Goal: Transaction & Acquisition: Purchase product/service

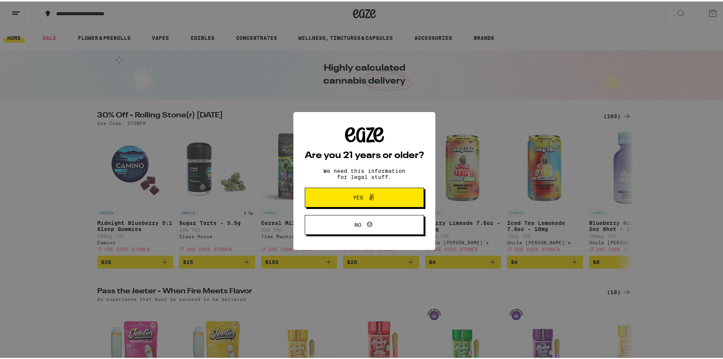
click at [414, 119] on div "Are you 21 years or older? We need this information for legal stuff. Yes No" at bounding box center [364, 179] width 142 height 138
click at [371, 219] on icon at bounding box center [369, 222] width 9 height 9
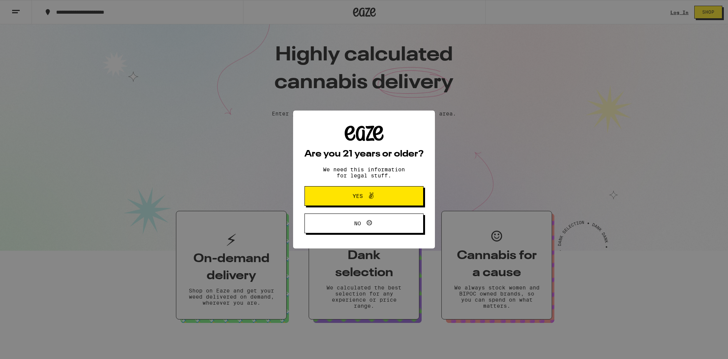
click at [380, 197] on span "Yes" at bounding box center [364, 196] width 58 height 10
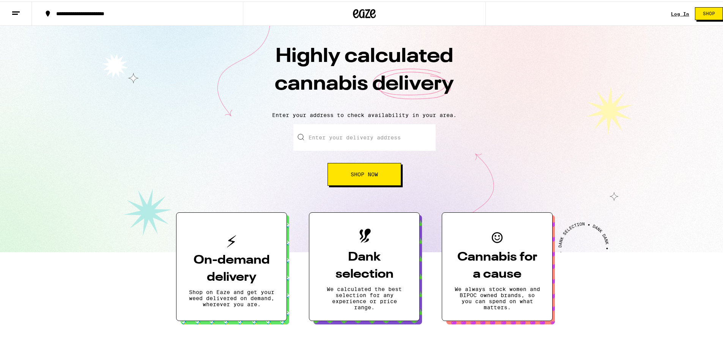
click at [367, 172] on span "Shop Now" at bounding box center [364, 172] width 27 height 5
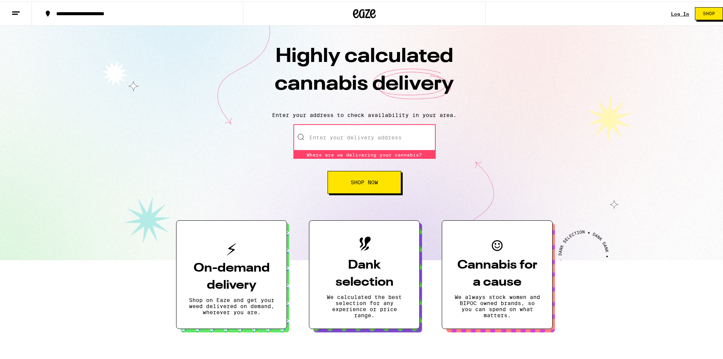
click at [333, 144] on input "Enter your delivery address" at bounding box center [364, 136] width 142 height 27
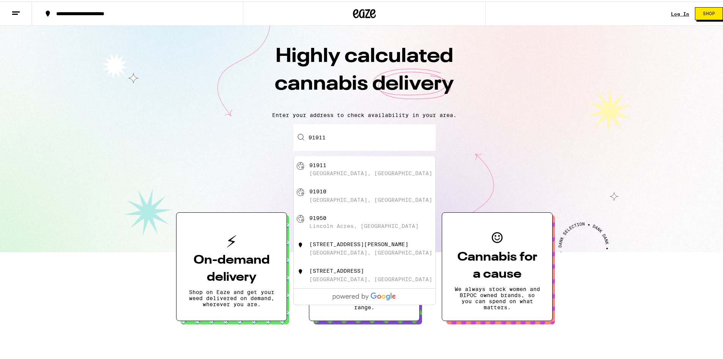
type input "[GEOGRAPHIC_DATA]"
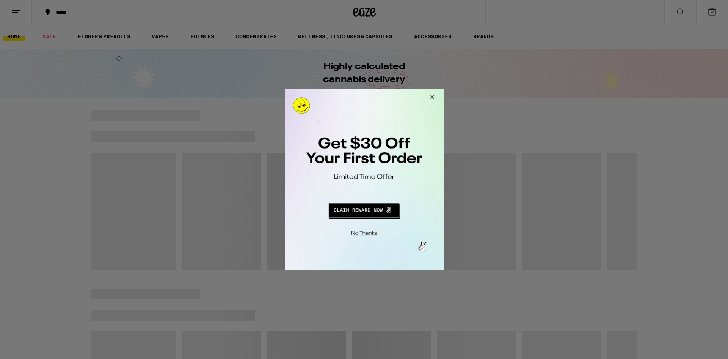
drag, startPoint x: 453, startPoint y: 112, endPoint x: 453, endPoint y: 95, distance: 17.5
click at [455, 108] on div at bounding box center [364, 179] width 728 height 359
drag, startPoint x: 450, startPoint y: 96, endPoint x: 444, endPoint y: 94, distance: 5.6
click at [447, 95] on div at bounding box center [364, 179] width 728 height 359
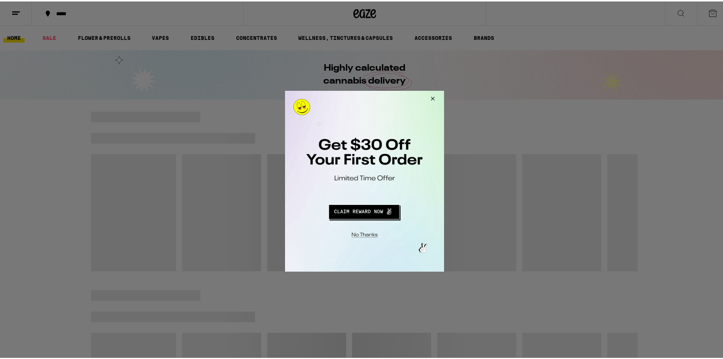
click at [432, 90] on html "x x x" at bounding box center [364, 180] width 159 height 181
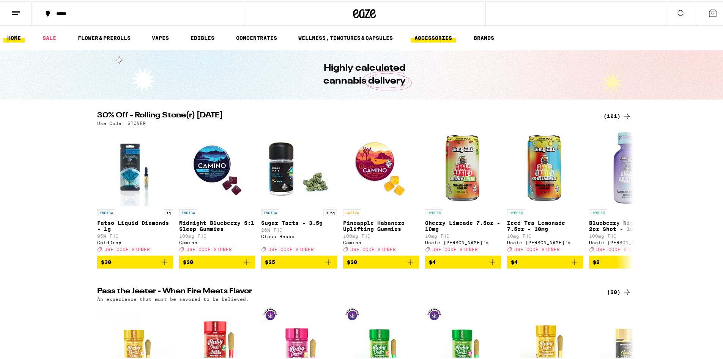
click at [420, 39] on link "ACCESSORIES" at bounding box center [433, 36] width 45 height 9
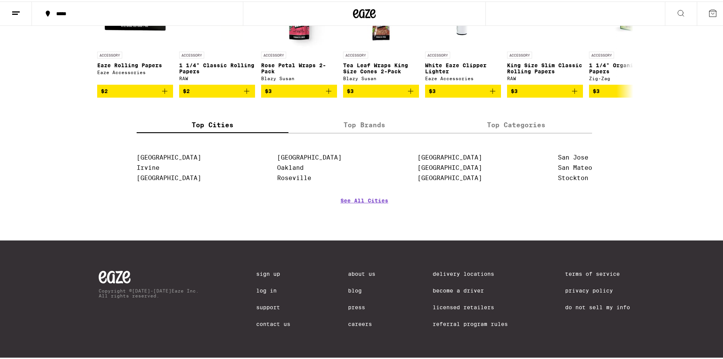
scroll to position [8, 0]
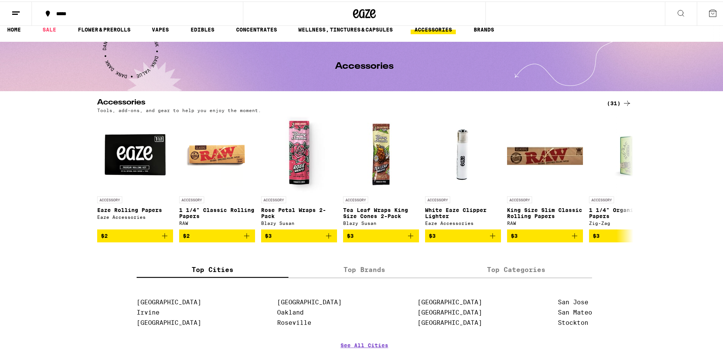
click at [624, 95] on div "***** ***** HOME SALE FLOWER & PREROLLS VAPES EDIBLES CONCENTRATES WELLNESS, TI…" at bounding box center [364, 247] width 728 height 511
click at [633, 105] on div "Accessories (31) Tools, add-ons, and gear to help you enjoy the moment." at bounding box center [364, 104] width 546 height 14
click at [626, 103] on icon at bounding box center [626, 101] width 9 height 9
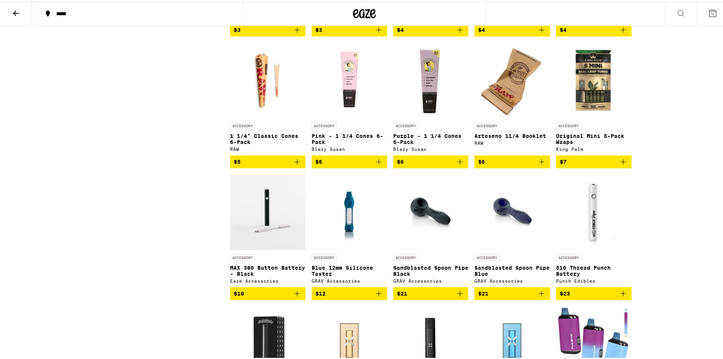
scroll to position [304, 0]
